Goal: Information Seeking & Learning: Learn about a topic

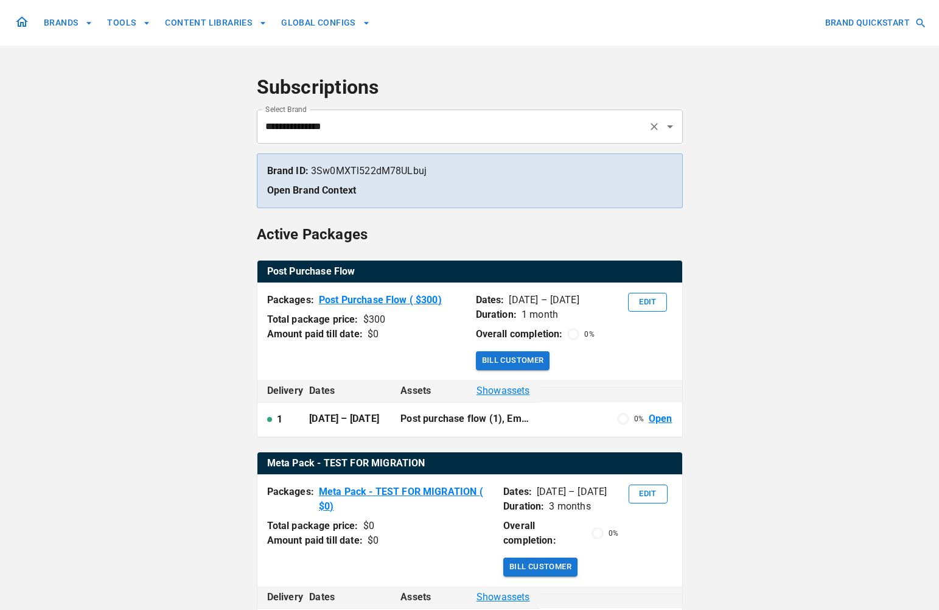
click at [384, 142] on div "**********" at bounding box center [470, 127] width 426 height 34
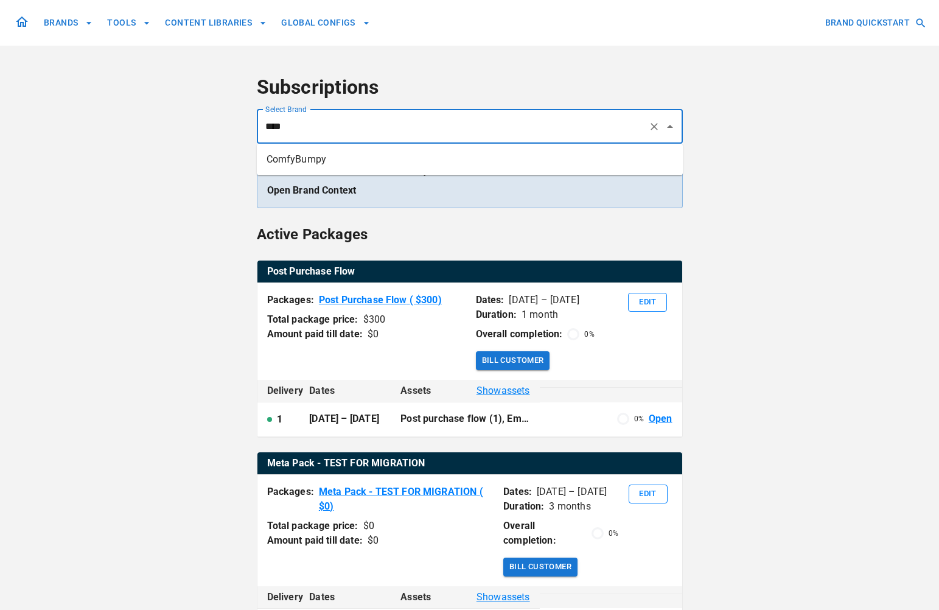
click at [382, 159] on li "ComfyBumpy" at bounding box center [470, 160] width 426 height 22
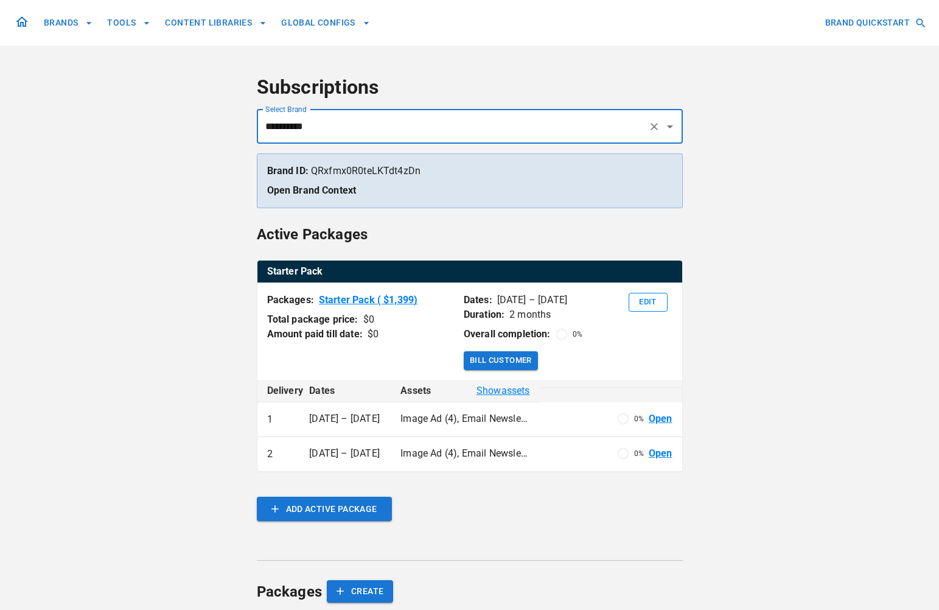
type input "**********"
click at [389, 169] on p "Brand ID: QRxfmx0R0teLKTdt4zDn" at bounding box center [469, 171] width 405 height 15
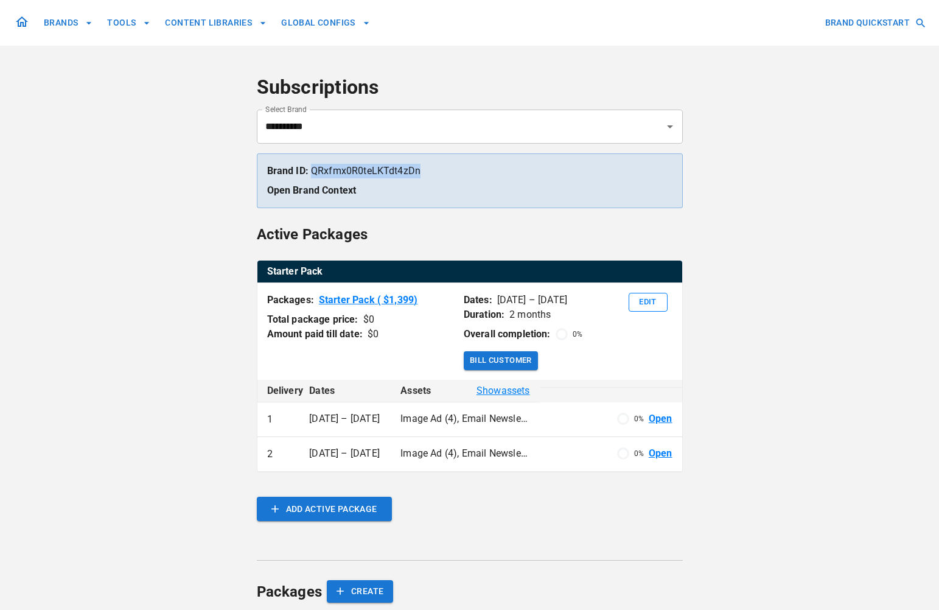
copy p "QRxfmx0R0teLKTdt4zDn"
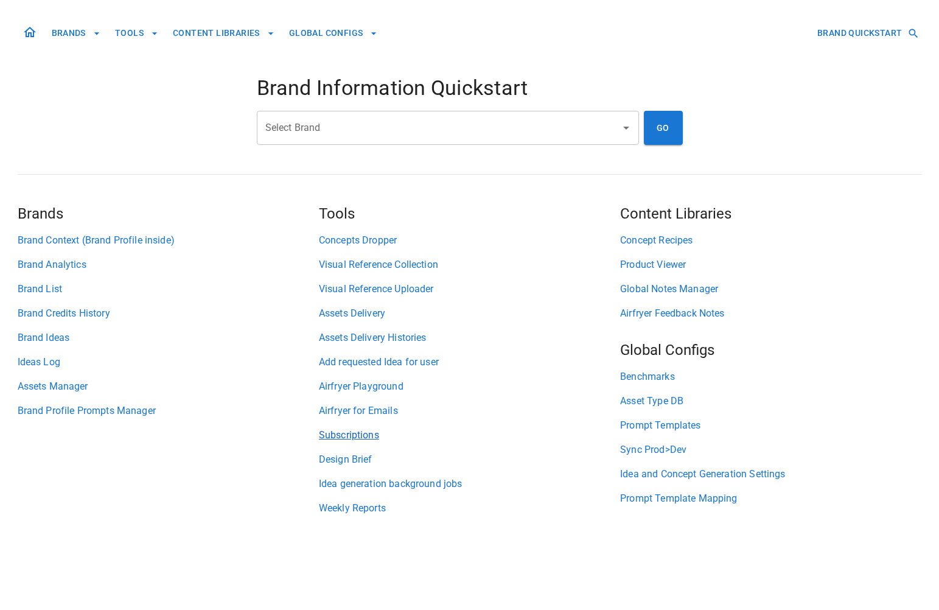
click at [369, 430] on link "Subscriptions" at bounding box center [469, 435] width 301 height 15
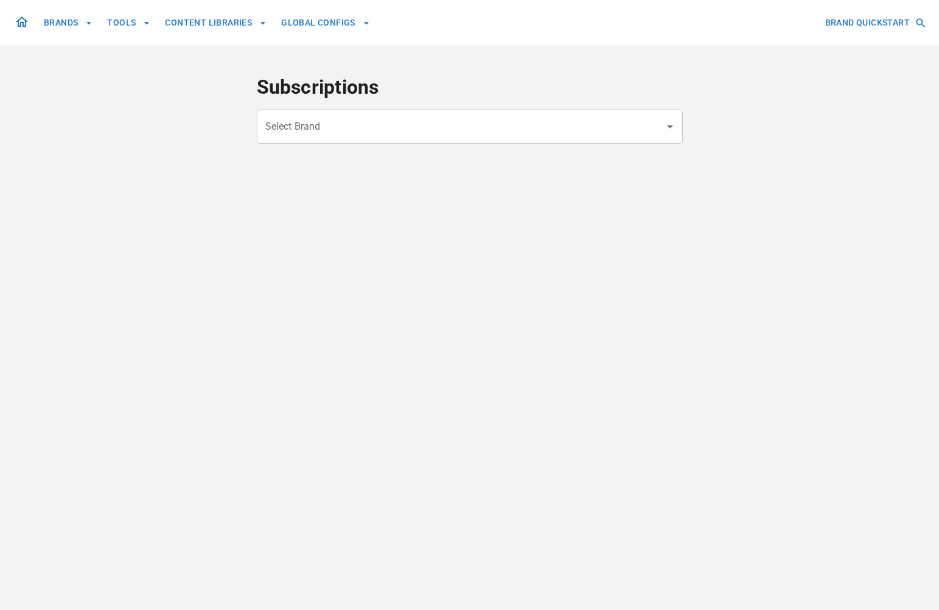
click at [368, 123] on input "Select Brand" at bounding box center [460, 126] width 397 height 23
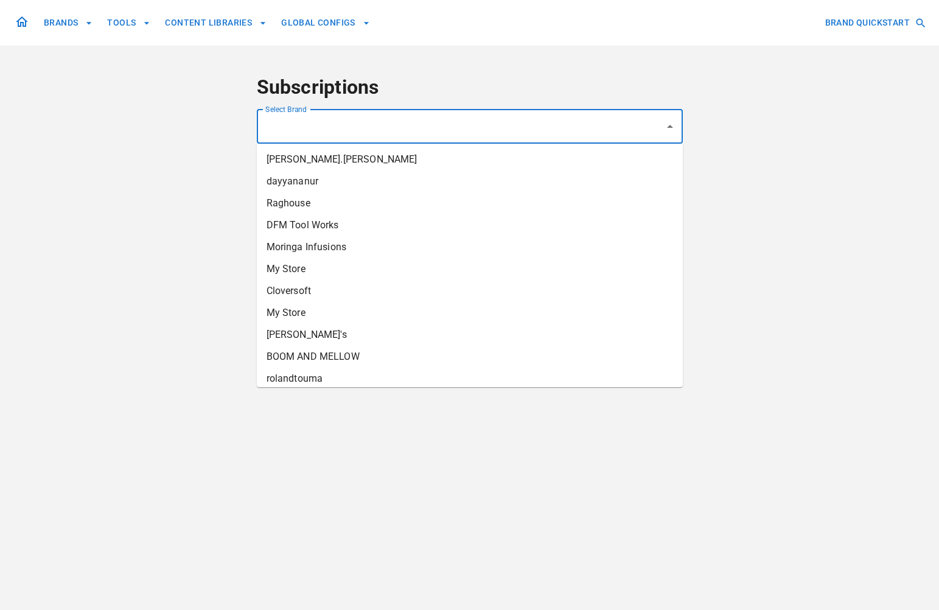
click at [449, 21] on div "BRANDS TOOLS CONTENT LIBRARIES GLOBAL CONFIGS BRAND QUICKSTART" at bounding box center [470, 23] width 920 height 26
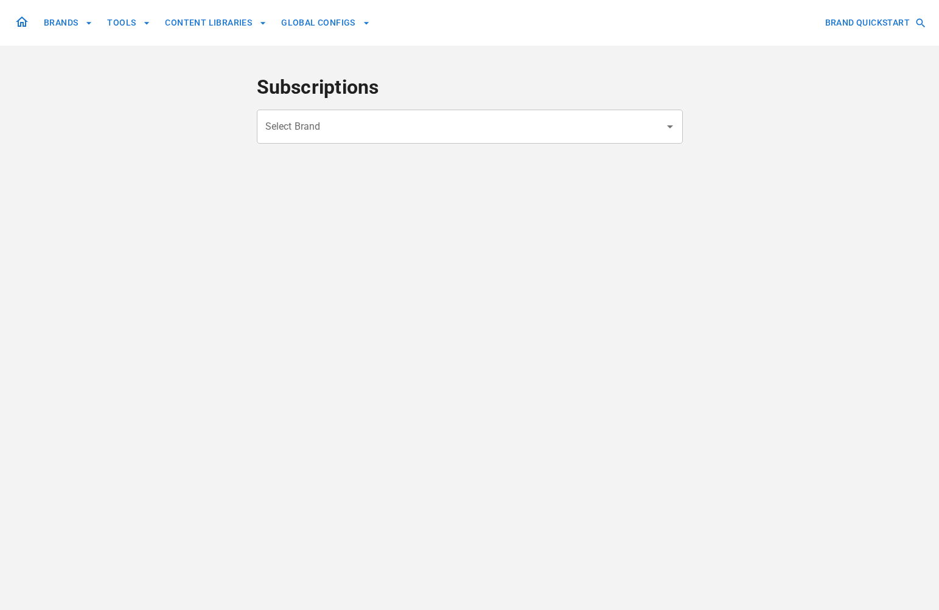
click at [69, 25] on button "BRANDS" at bounding box center [68, 23] width 58 height 23
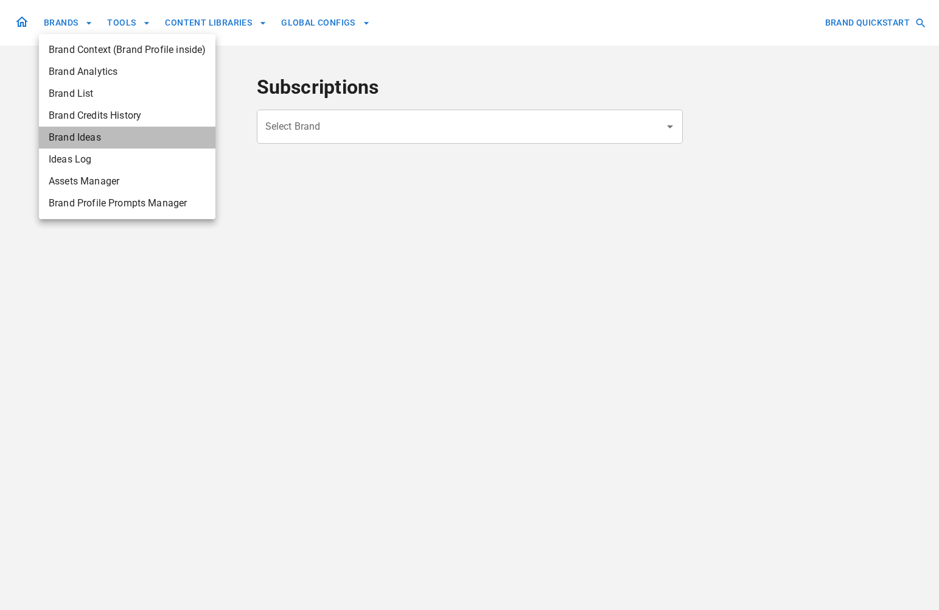
click at [94, 131] on span "Brand Ideas" at bounding box center [127, 137] width 157 height 15
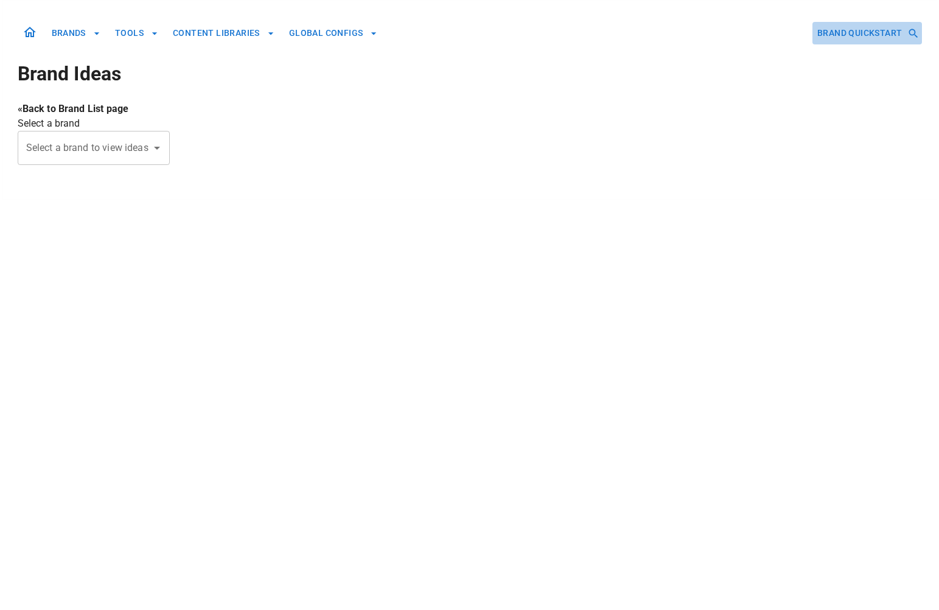
click at [882, 30] on button "BRAND QUICKSTART" at bounding box center [866, 33] width 109 height 23
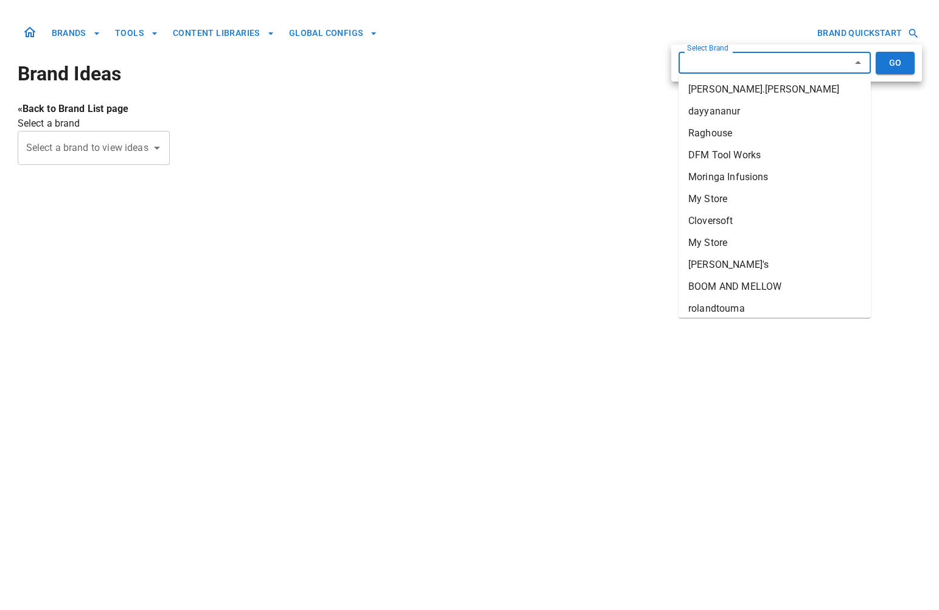
click at [785, 69] on input "Select a brand to view ideas" at bounding box center [765, 62] width 163 height 23
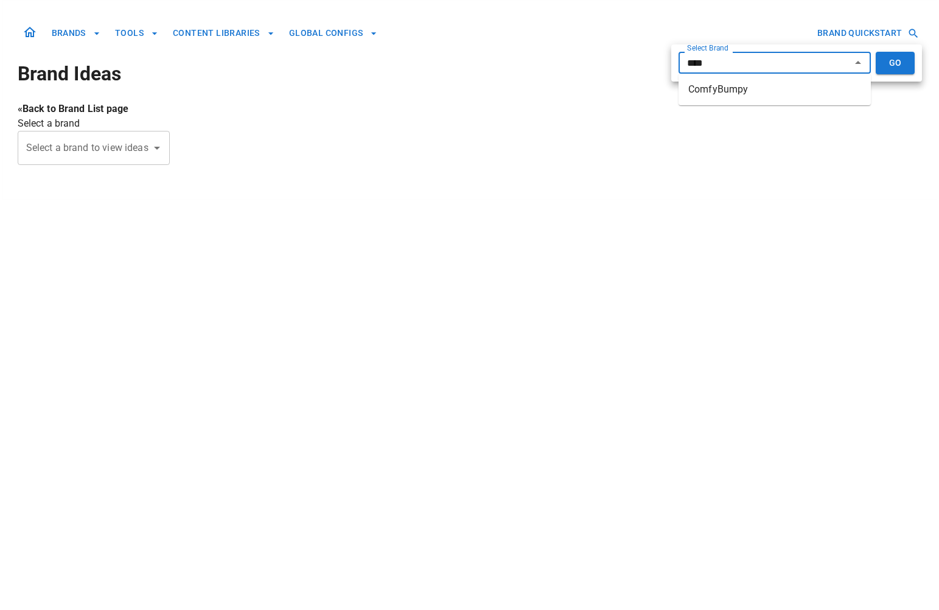
click at [758, 90] on li "ComfyBumpy" at bounding box center [775, 90] width 192 height 22
type input "**********"
click at [888, 62] on button "GO" at bounding box center [895, 63] width 39 height 23
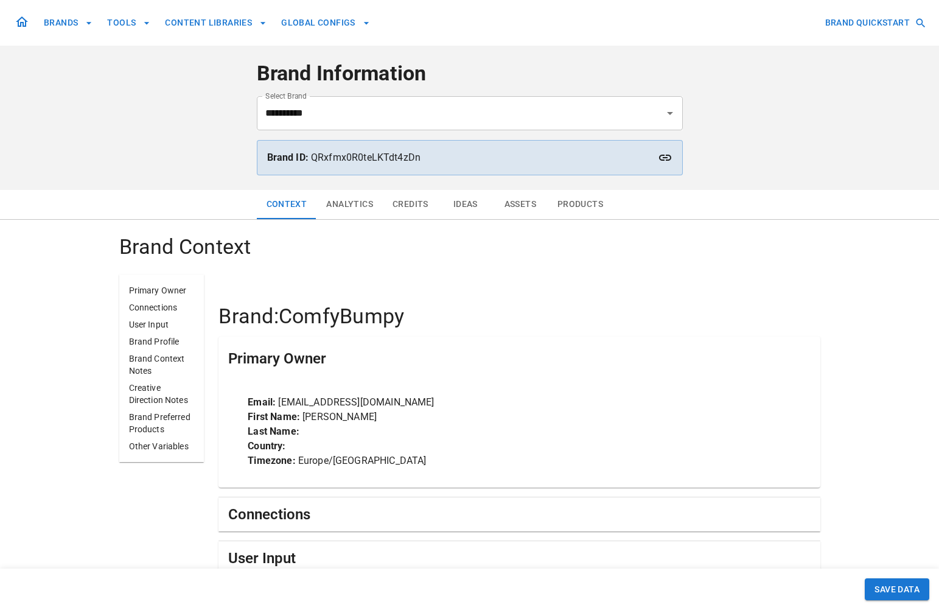
click at [414, 159] on p "Brand ID: QRxfmx0R0teLKTdt4zDn" at bounding box center [469, 157] width 405 height 15
click at [413, 158] on p "Brand ID: QRxfmx0R0teLKTdt4zDn" at bounding box center [469, 157] width 405 height 15
